Goal: Information Seeking & Learning: Check status

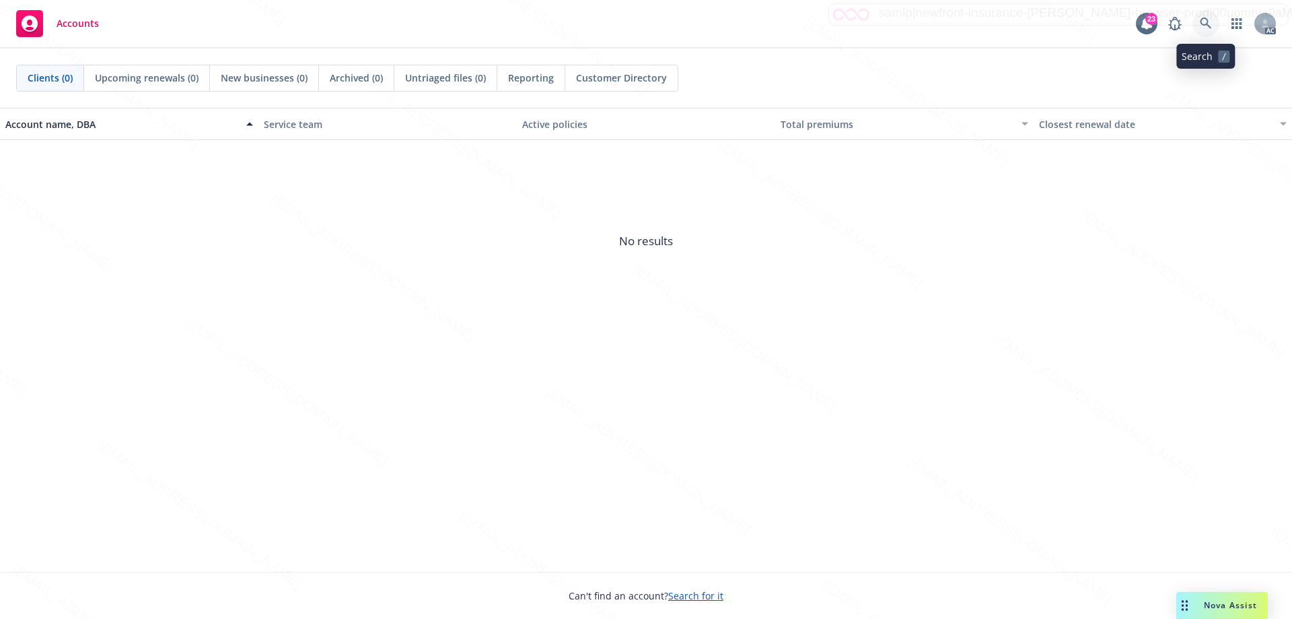
click at [1208, 23] on icon at bounding box center [1205, 23] width 11 height 11
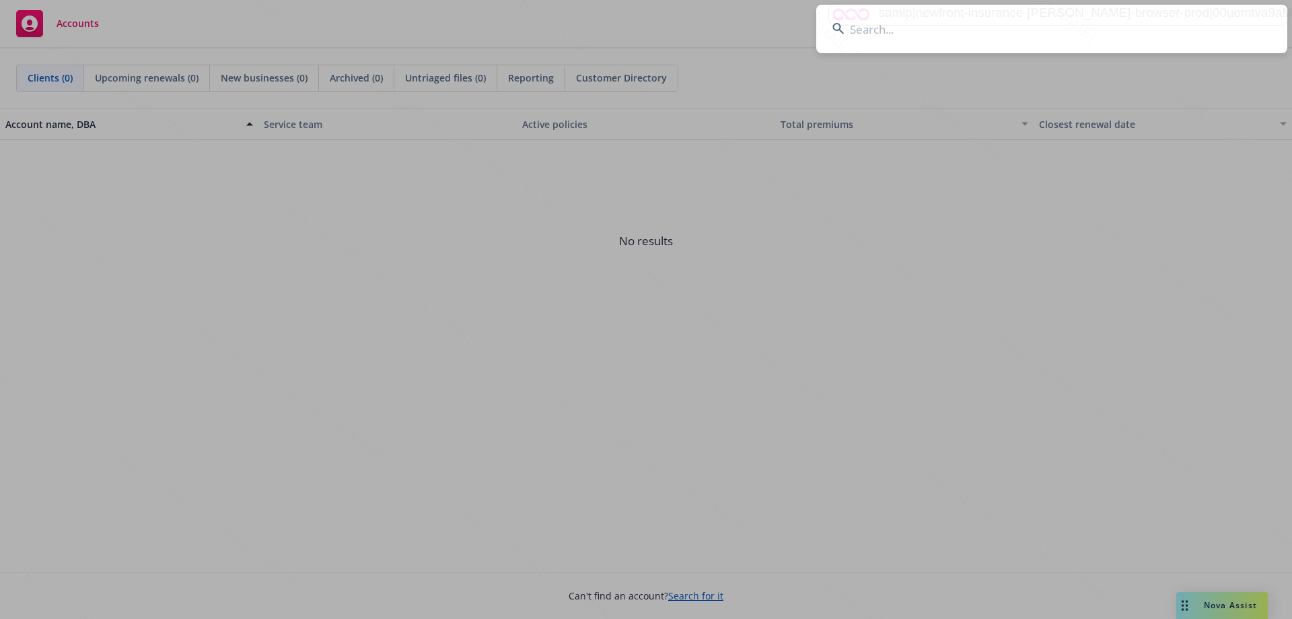
type input "OA977679"
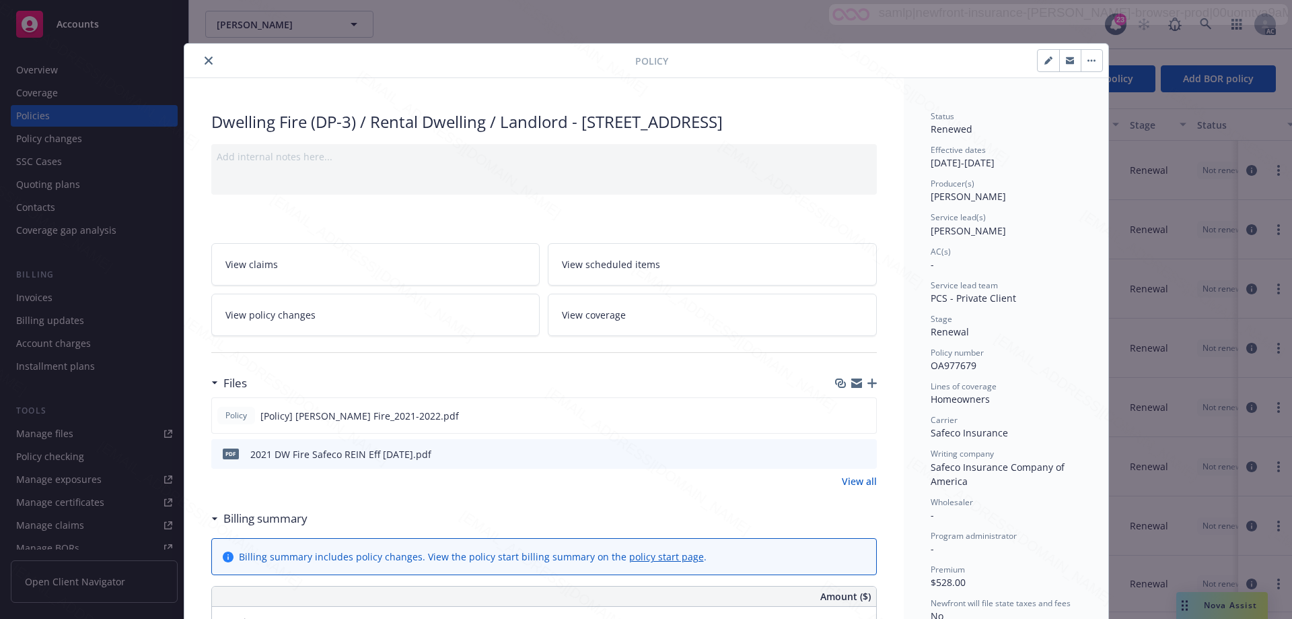
click at [206, 59] on icon "close" at bounding box center [209, 61] width 8 height 8
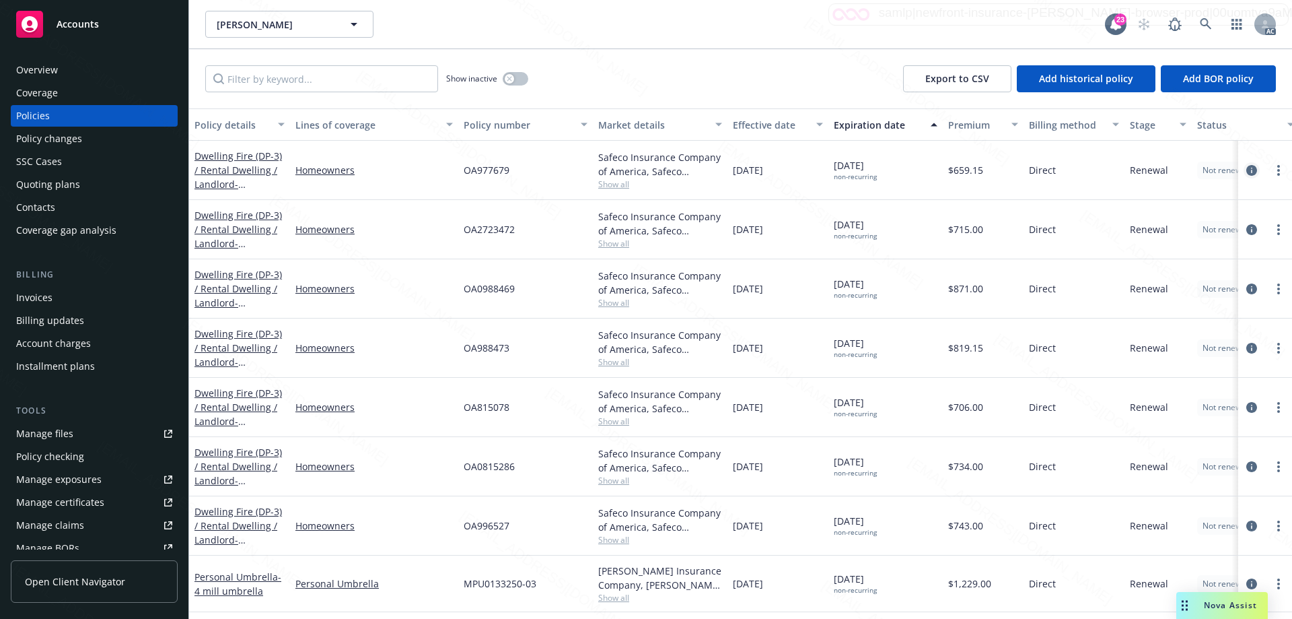
click at [1247, 170] on icon "circleInformation" at bounding box center [1252, 170] width 11 height 11
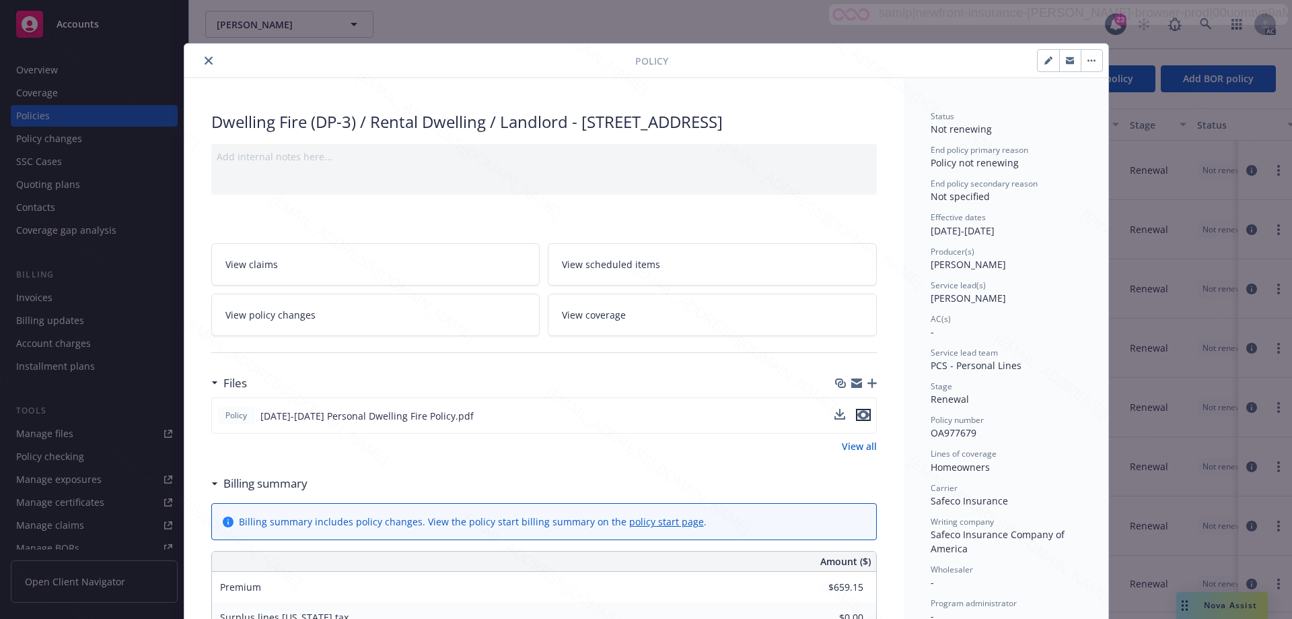
click at [861, 419] on icon "preview file" at bounding box center [864, 414] width 12 height 9
click at [207, 60] on button "close" at bounding box center [209, 61] width 16 height 16
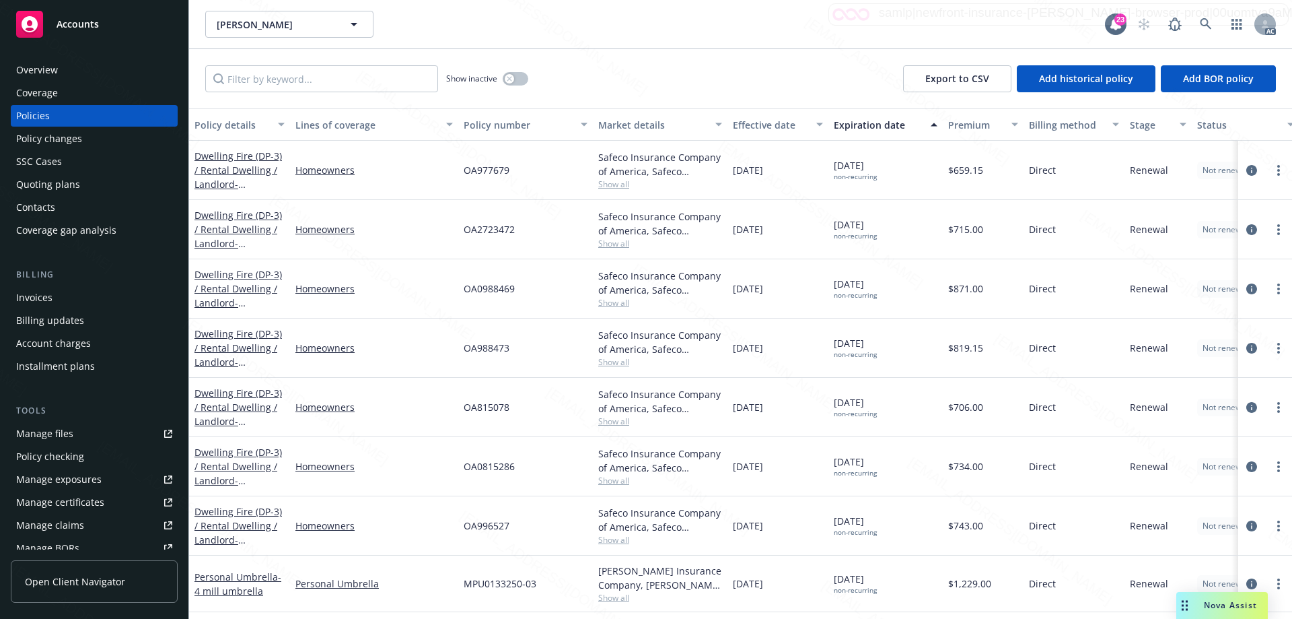
click at [74, 136] on div "Policy changes" at bounding box center [49, 139] width 66 height 22
